Goal: Complete application form

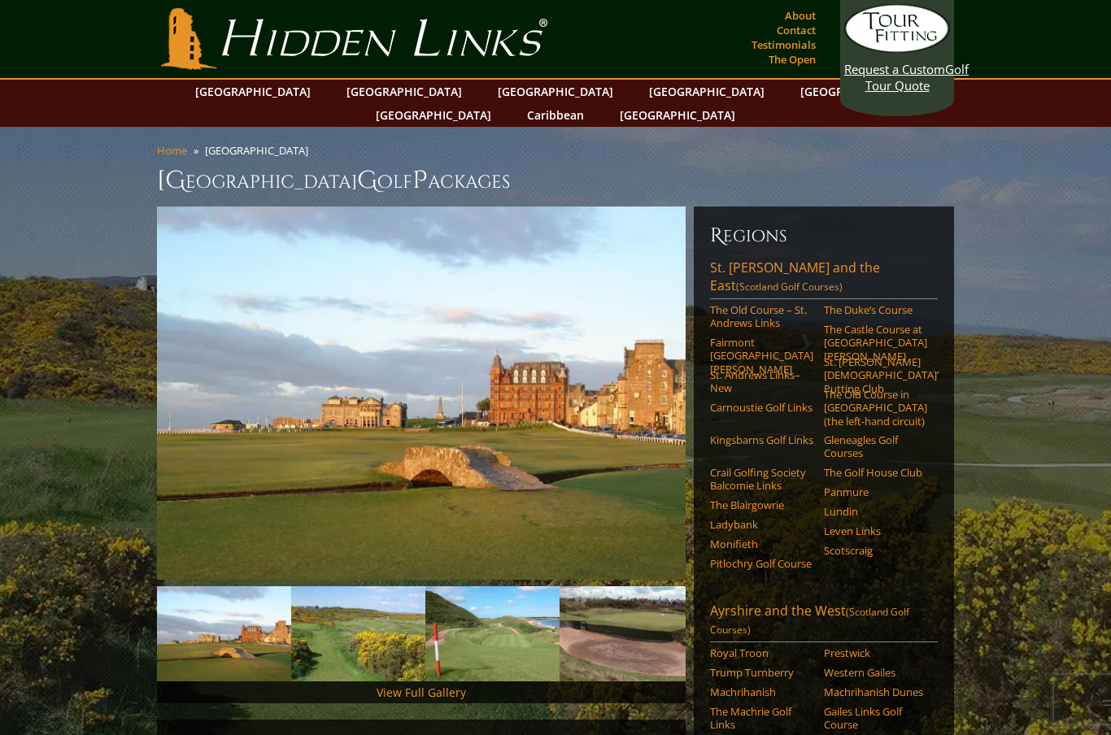
click at [734, 303] on link "The Old Course – St. Andrews Links" at bounding box center [761, 316] width 103 height 27
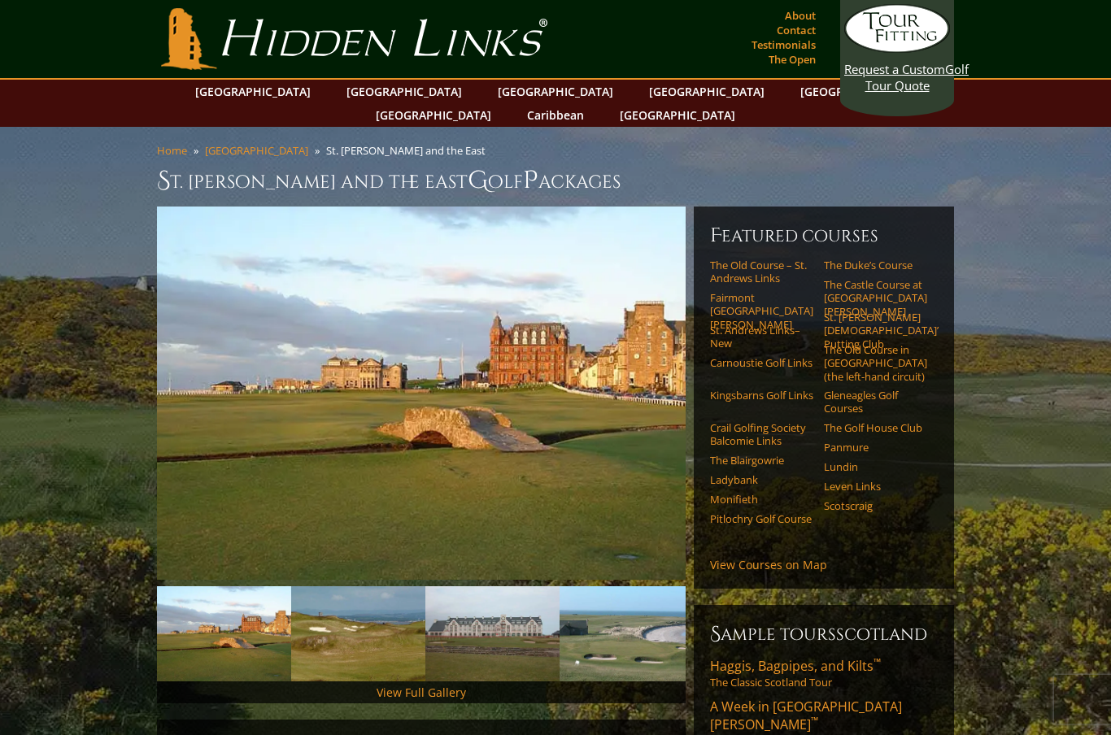
click at [732, 259] on link "The Old Course – St. Andrews Links" at bounding box center [761, 272] width 103 height 27
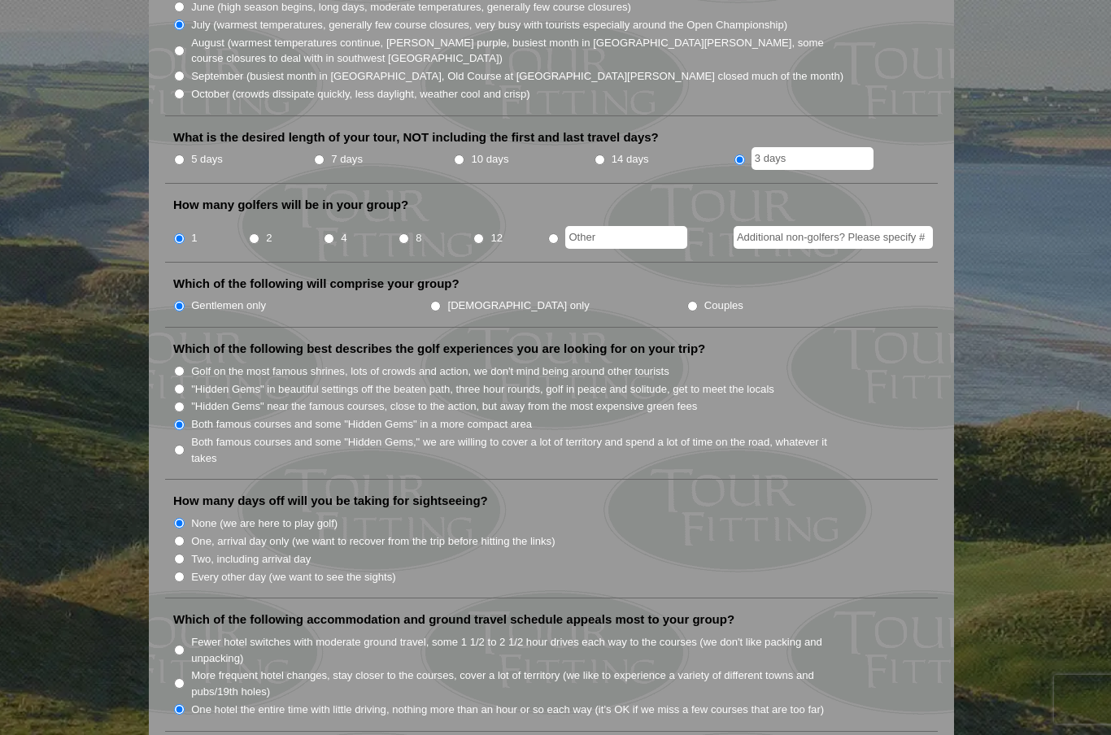
scroll to position [600, 0]
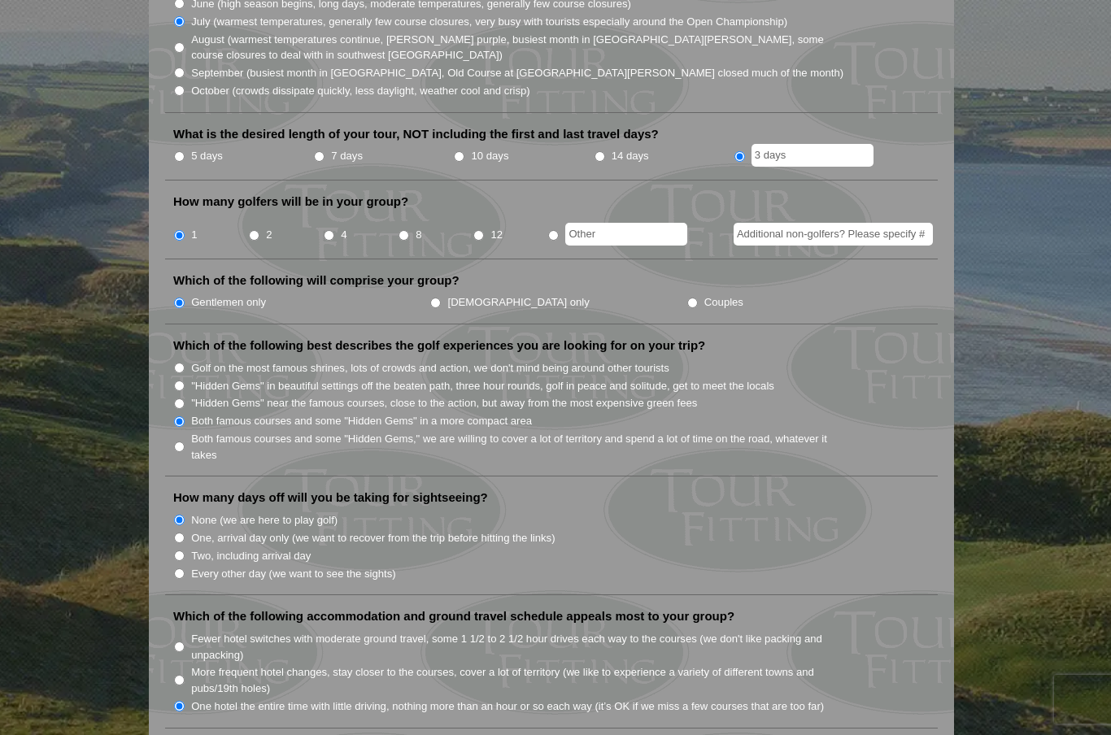
click at [181, 363] on input "Golf on the most famous shrines, lots of crowds and action, we don't mind being…" at bounding box center [179, 368] width 11 height 11
radio input "true"
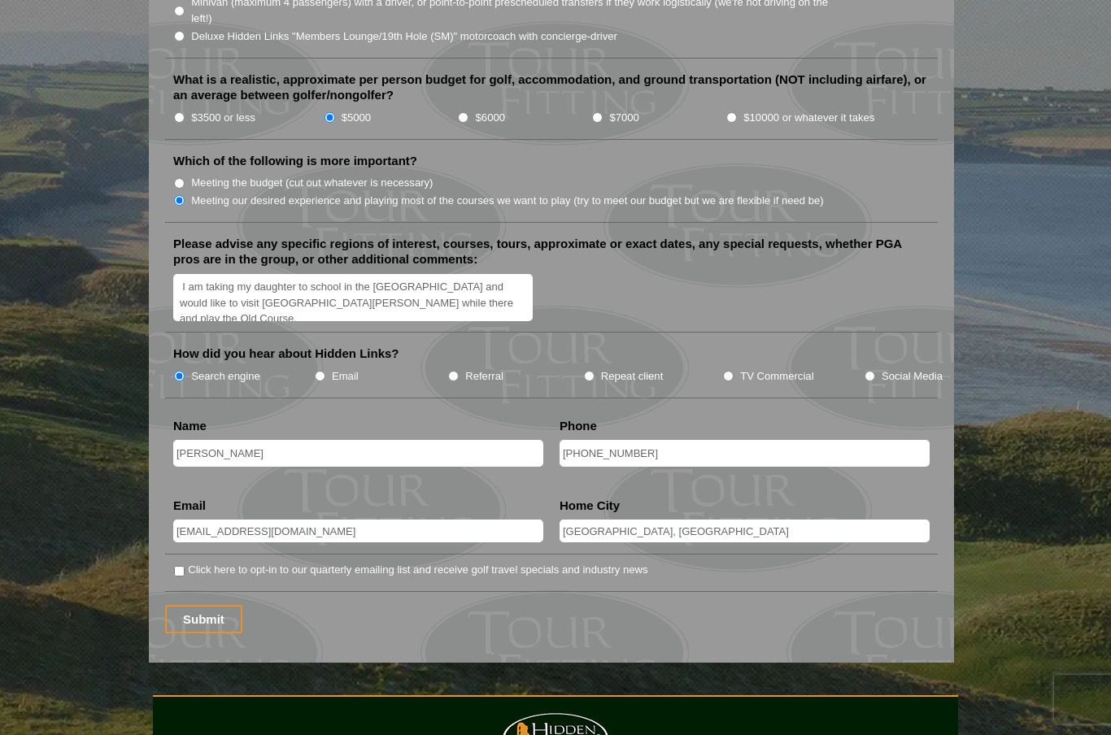
scroll to position [1896, 0]
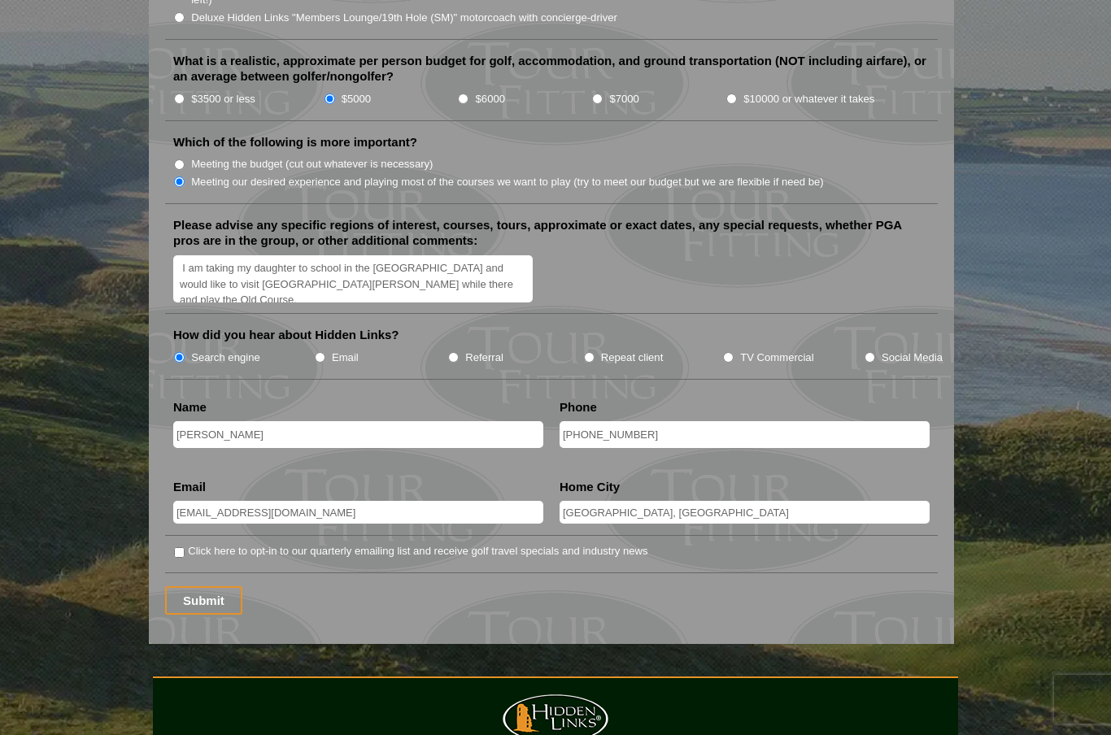
click at [197, 587] on input "Submit" at bounding box center [203, 601] width 77 height 28
